Goal: Task Accomplishment & Management: Complete application form

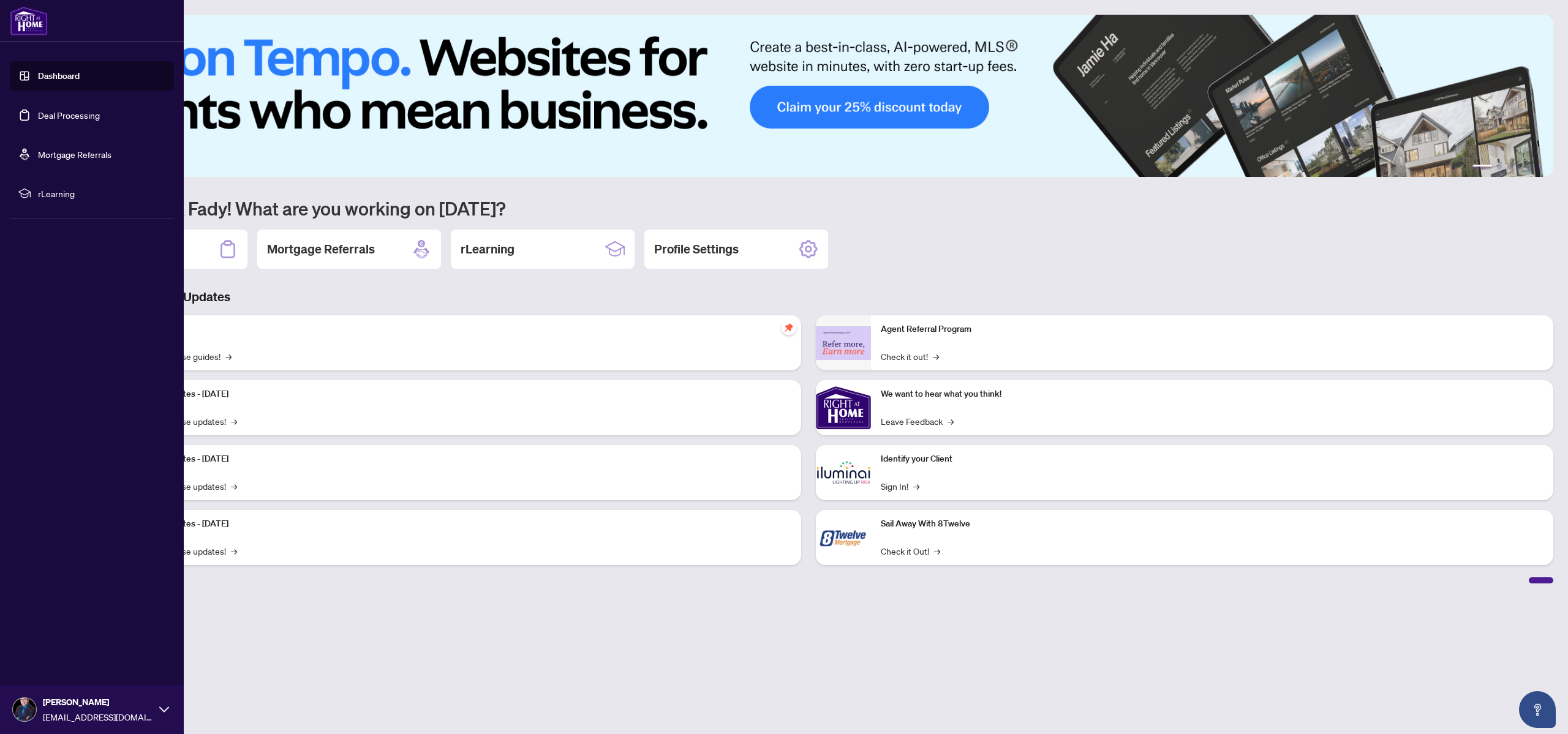
click at [57, 76] on link "Dashboard" at bounding box center [58, 76] width 42 height 11
click at [72, 109] on link "Deal Processing" at bounding box center [69, 115] width 62 height 11
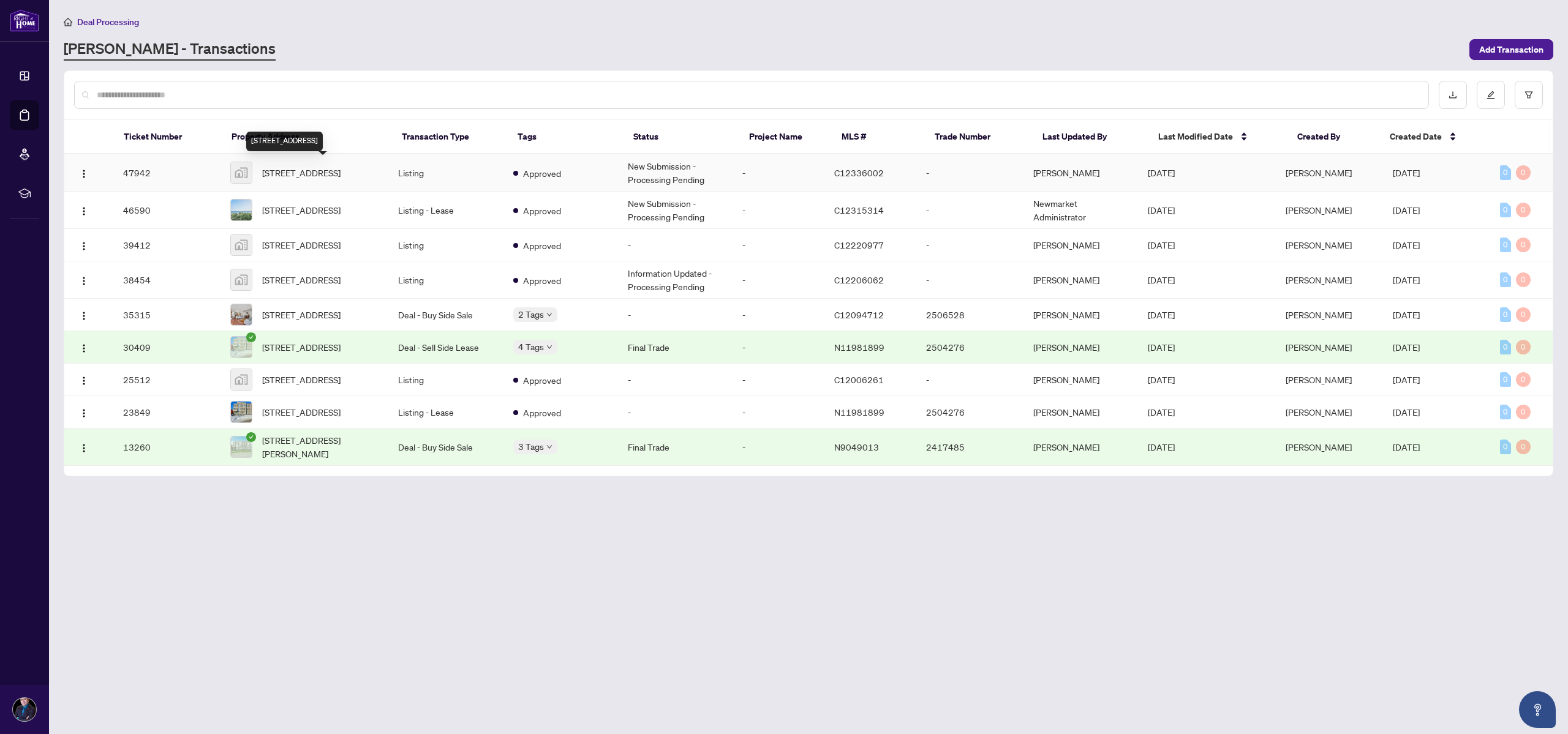
click at [314, 173] on span "[STREET_ADDRESS]" at bounding box center [301, 173] width 78 height 14
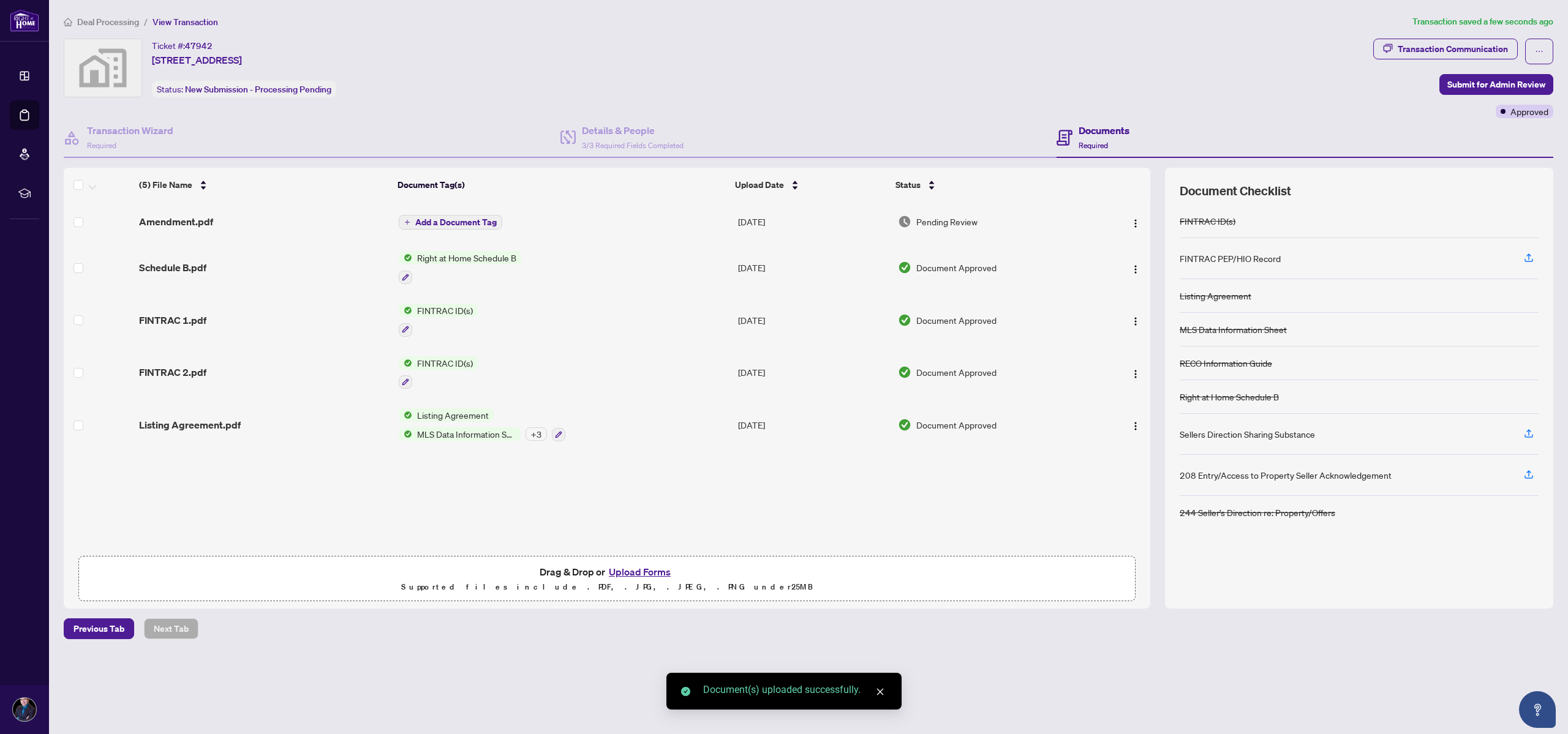
click at [462, 221] on span "Add a Document Tag" at bounding box center [456, 222] width 81 height 8
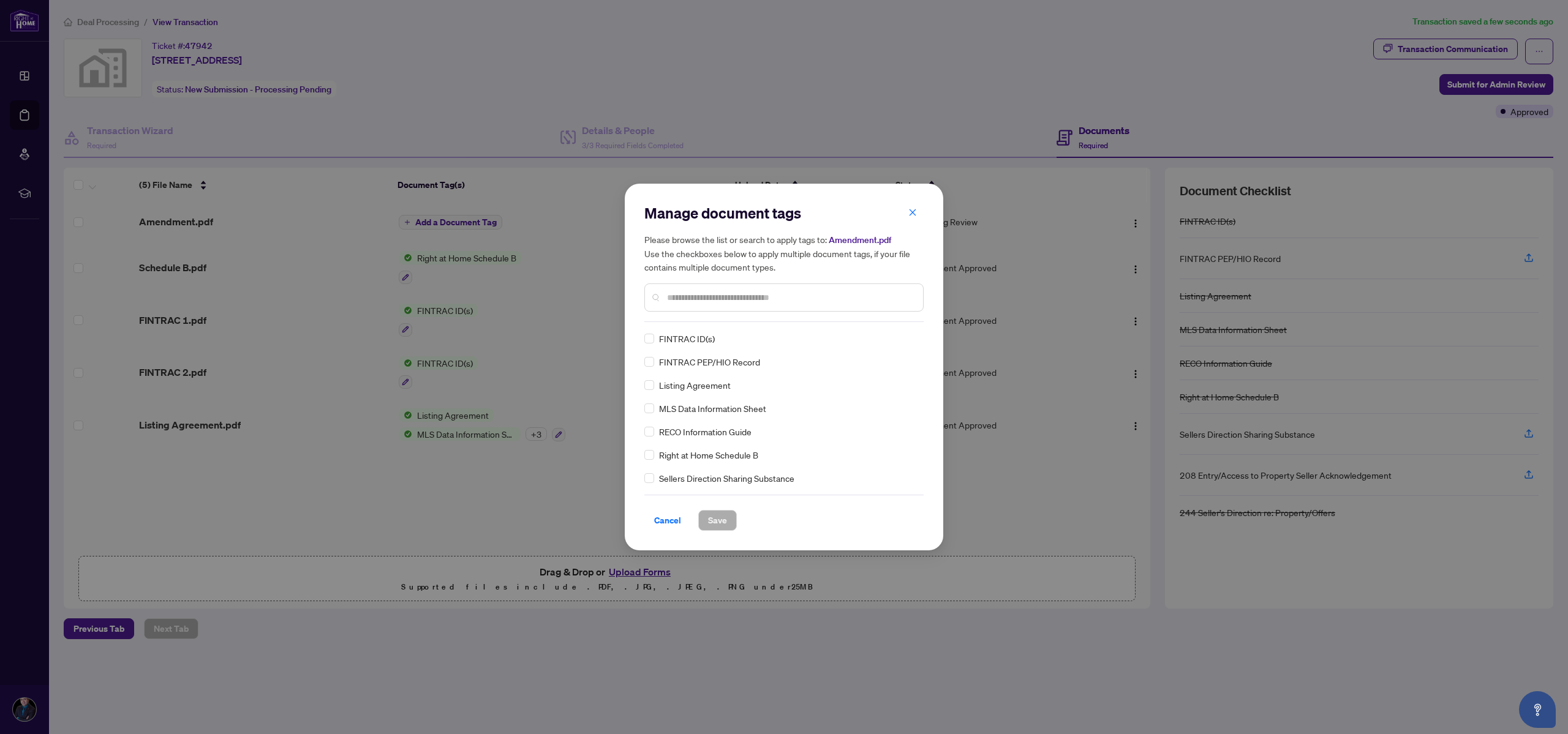
click at [732, 302] on input "text" at bounding box center [790, 298] width 246 height 14
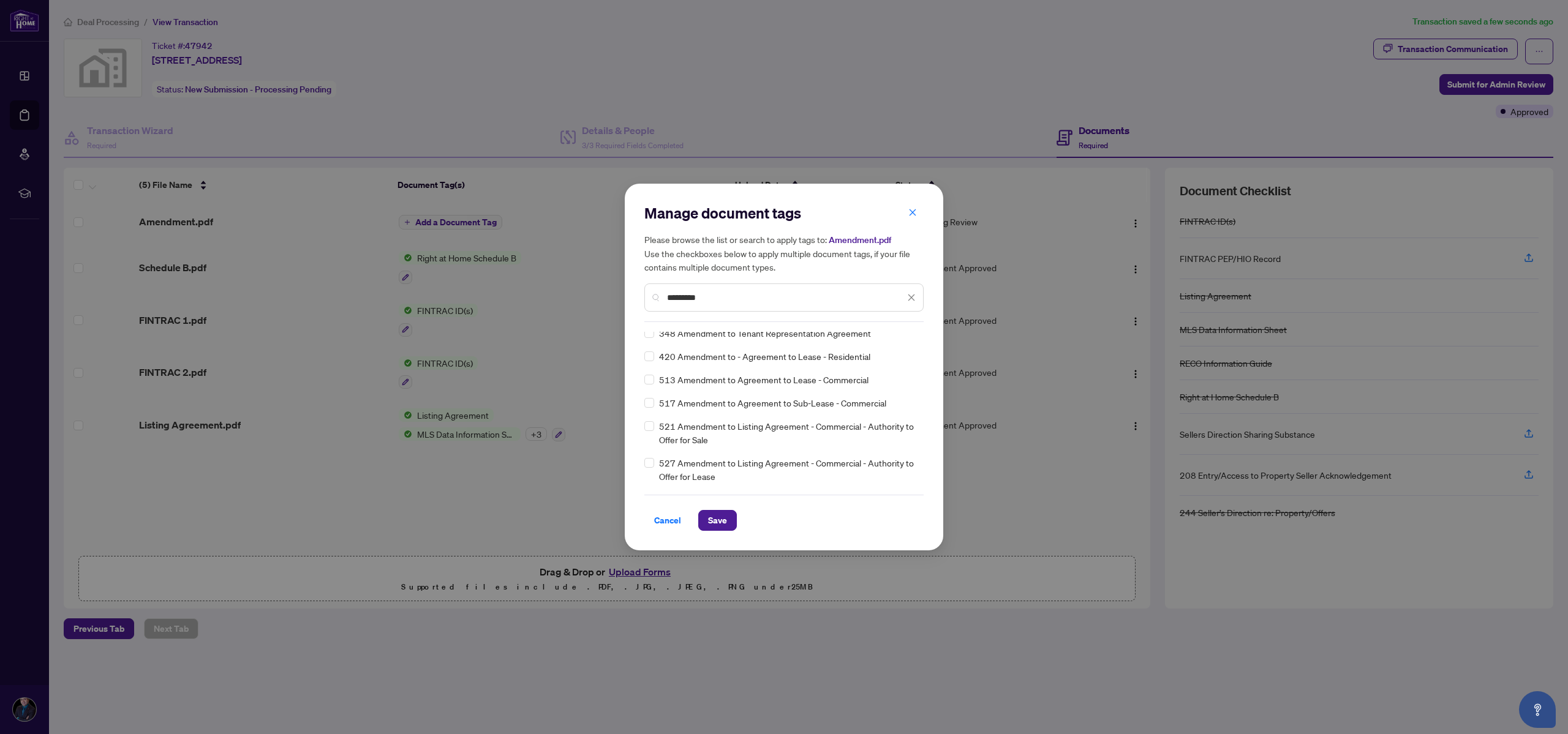
scroll to position [293, 0]
drag, startPoint x: 726, startPoint y: 297, endPoint x: 573, endPoint y: 299, distance: 153.0
click at [573, 299] on div "Manage document tags Please browse the list or search to apply tags to: Amendme…" at bounding box center [784, 367] width 1568 height 734
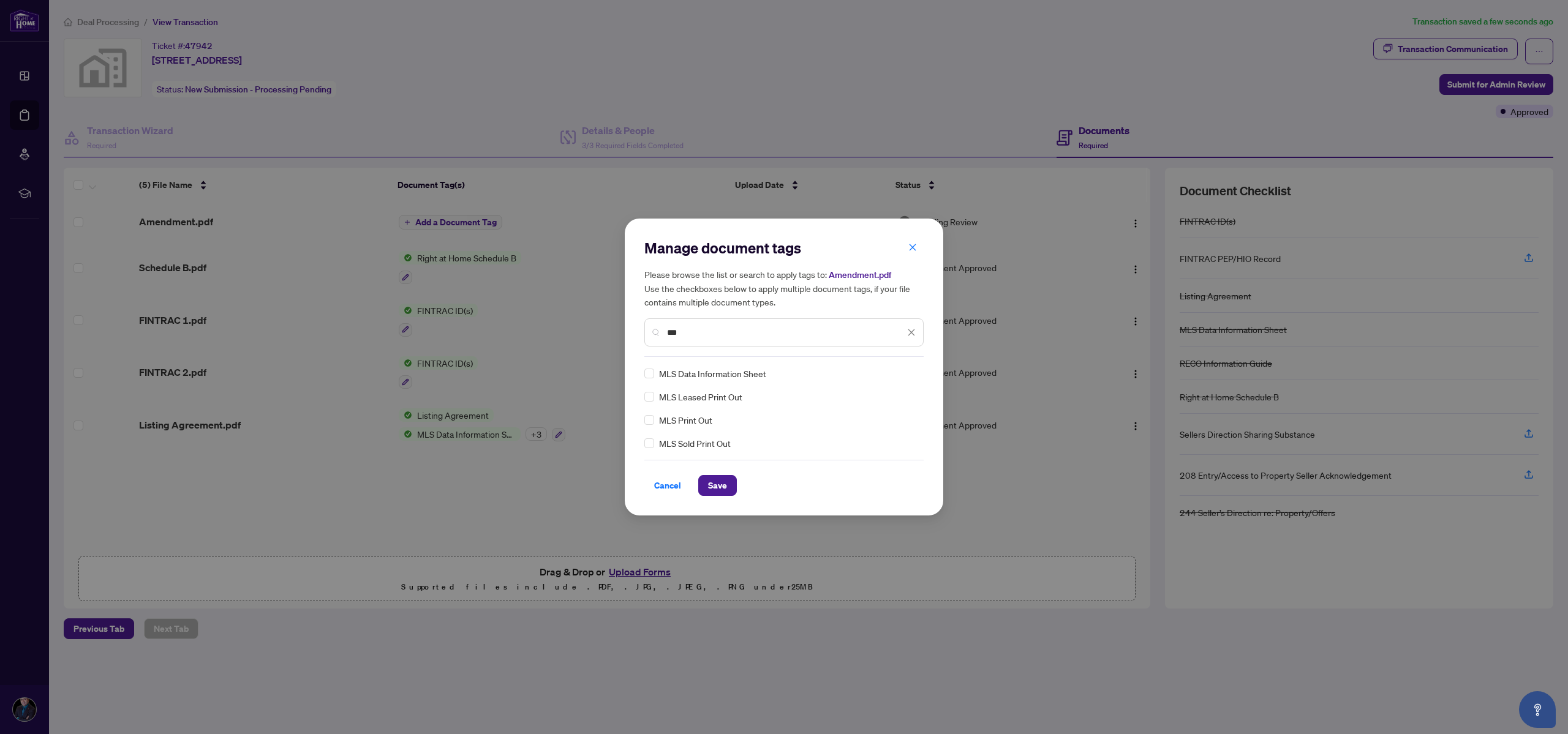
type input "***"
click at [712, 487] on span "Save" at bounding box center [718, 485] width 19 height 19
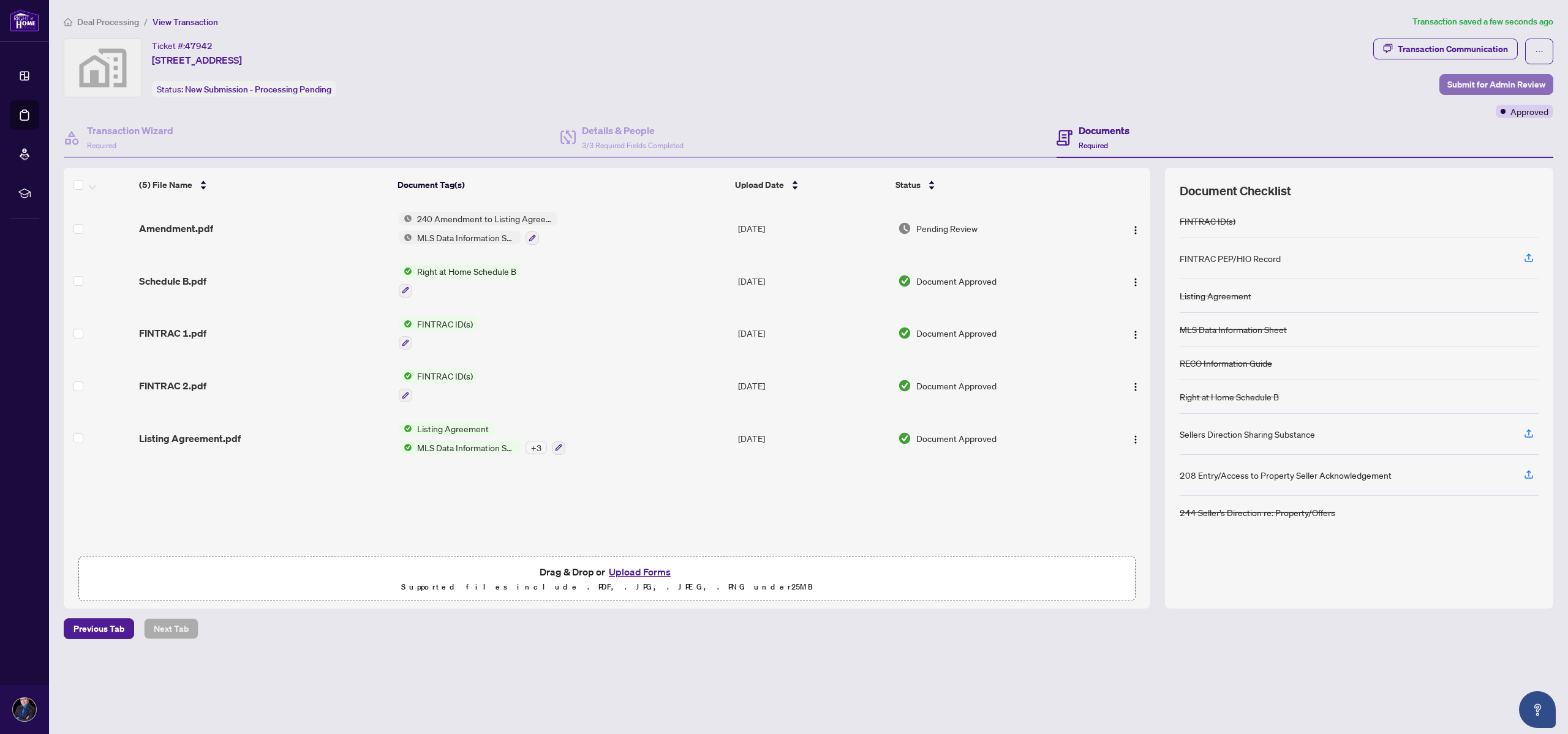
click at [1499, 83] on span "Submit for Admin Review" at bounding box center [1496, 85] width 98 height 19
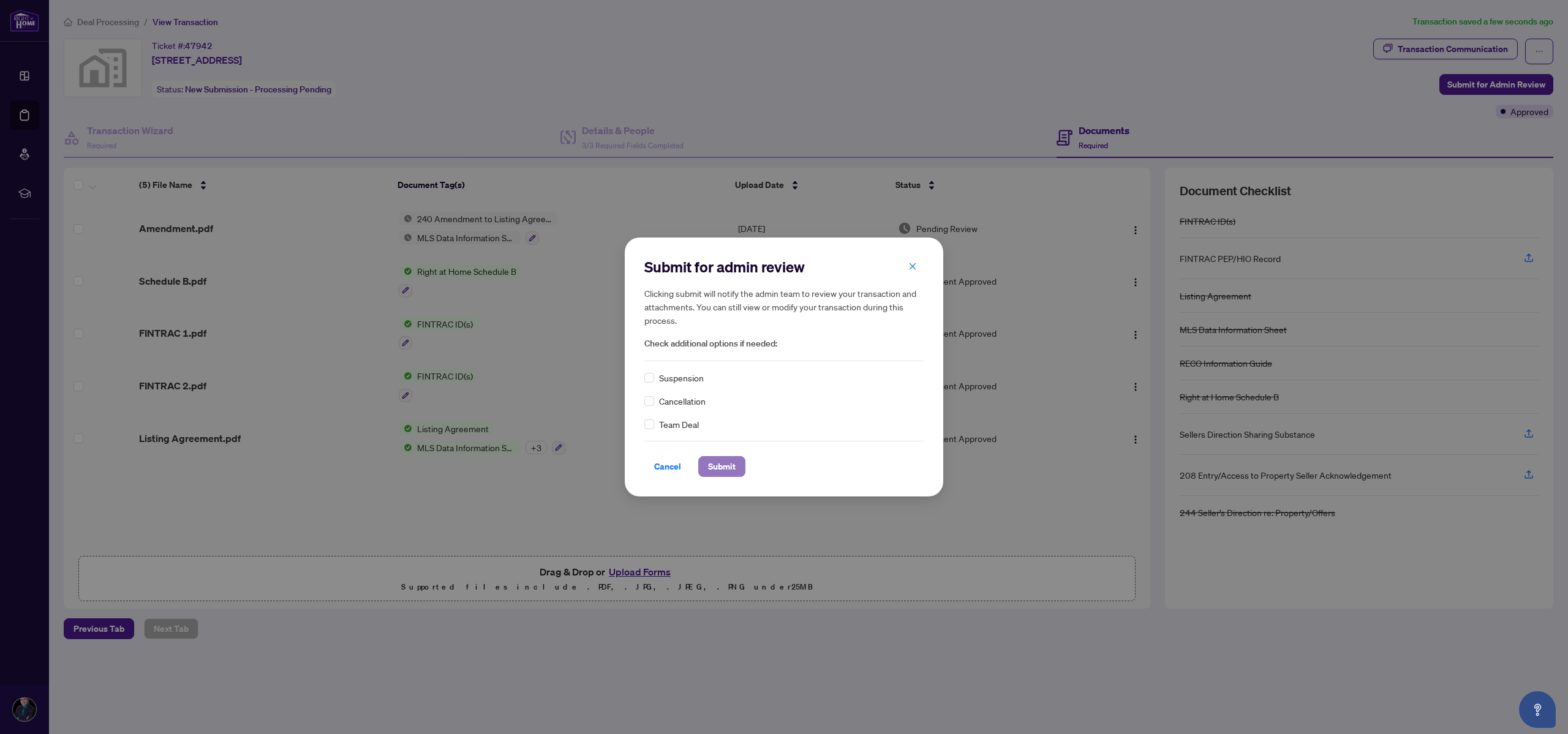
click at [732, 467] on button "Submit" at bounding box center [721, 467] width 47 height 21
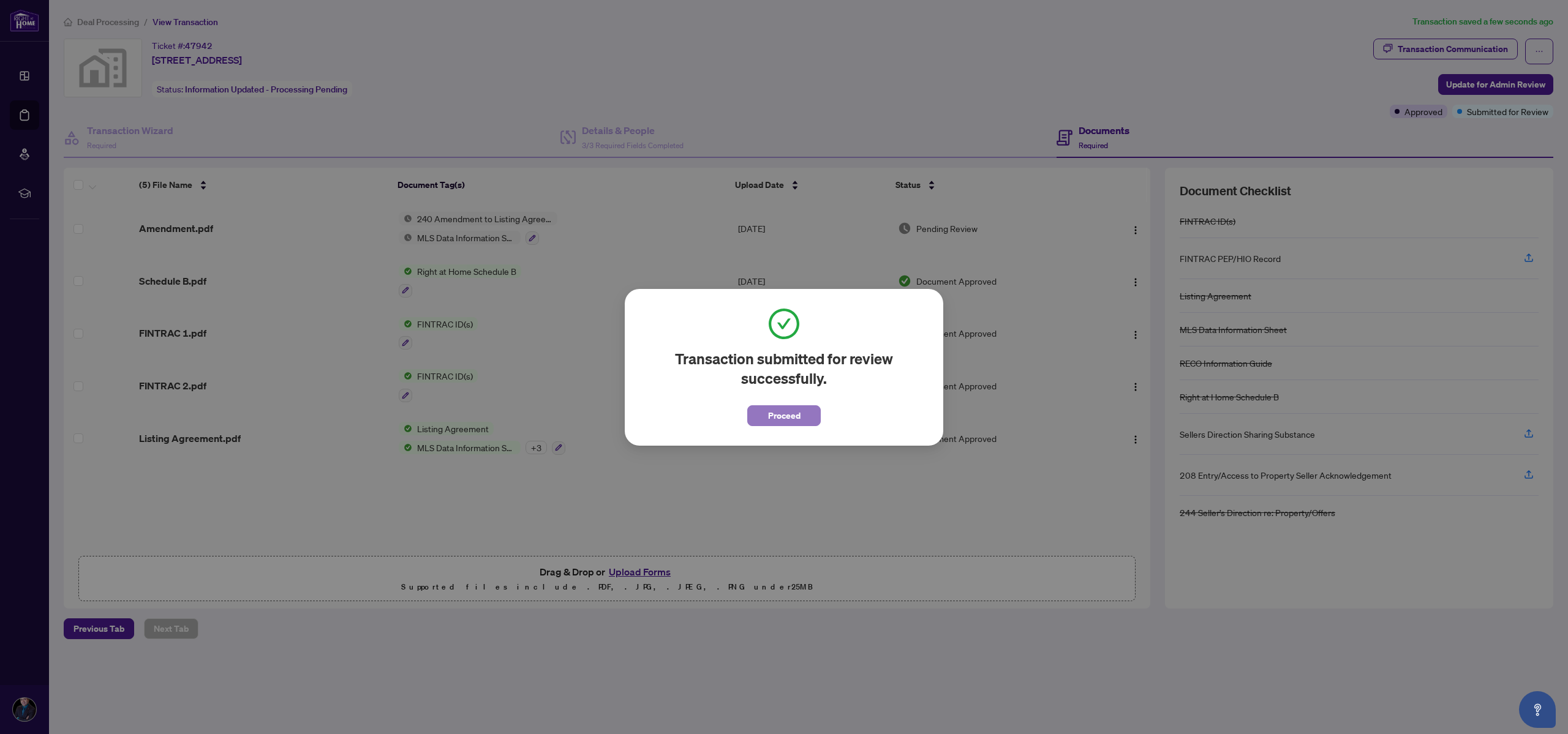
click at [795, 414] on span "Proceed" at bounding box center [784, 415] width 32 height 19
